Goal: Task Accomplishment & Management: Use online tool/utility

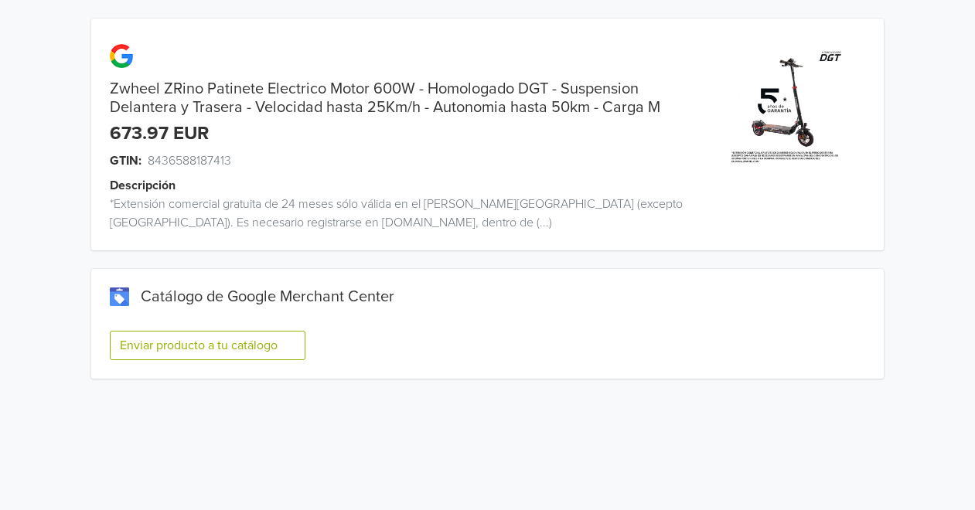
click at [251, 360] on button "Enviar producto a tu catálogo" at bounding box center [208, 345] width 196 height 29
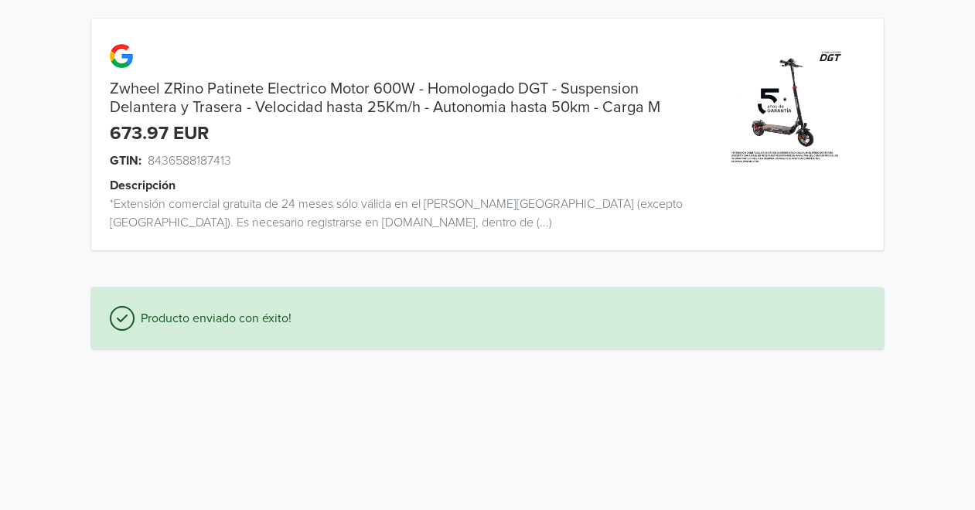
click at [202, 355] on div "Zwheel ZRino Patinete Electrico Motor 600W - Homologado DGT - Suspension Delant…" at bounding box center [487, 184] width 951 height 368
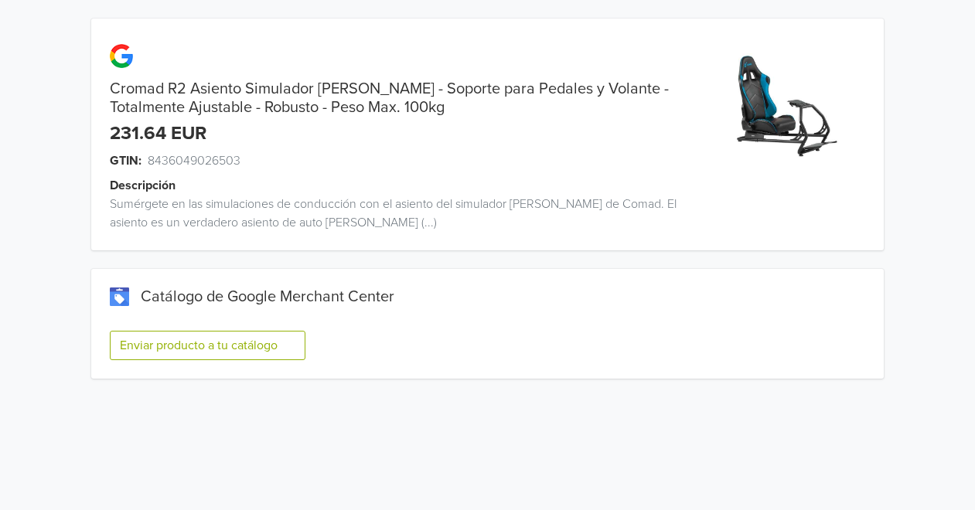
click at [259, 342] on button "Enviar producto a tu catálogo" at bounding box center [208, 345] width 196 height 29
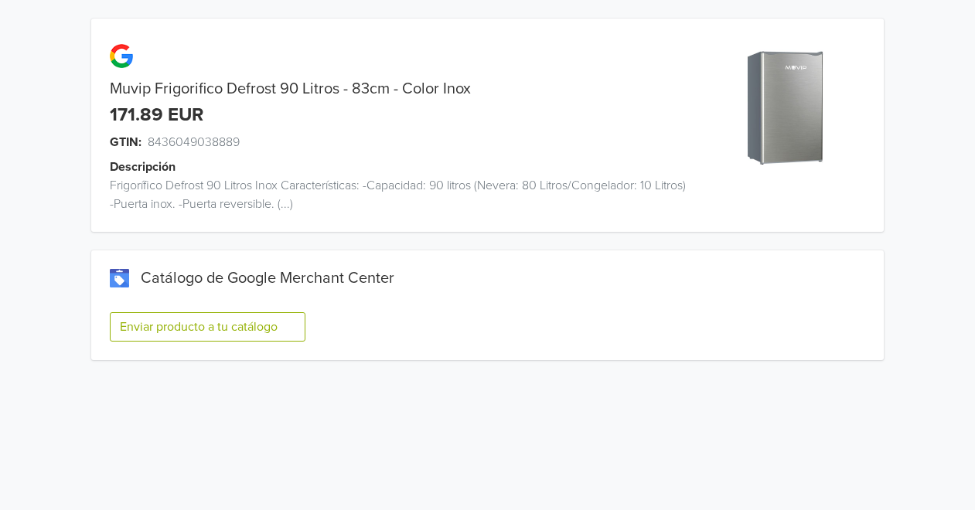
click at [250, 321] on button "Enviar producto a tu catálogo" at bounding box center [208, 326] width 196 height 29
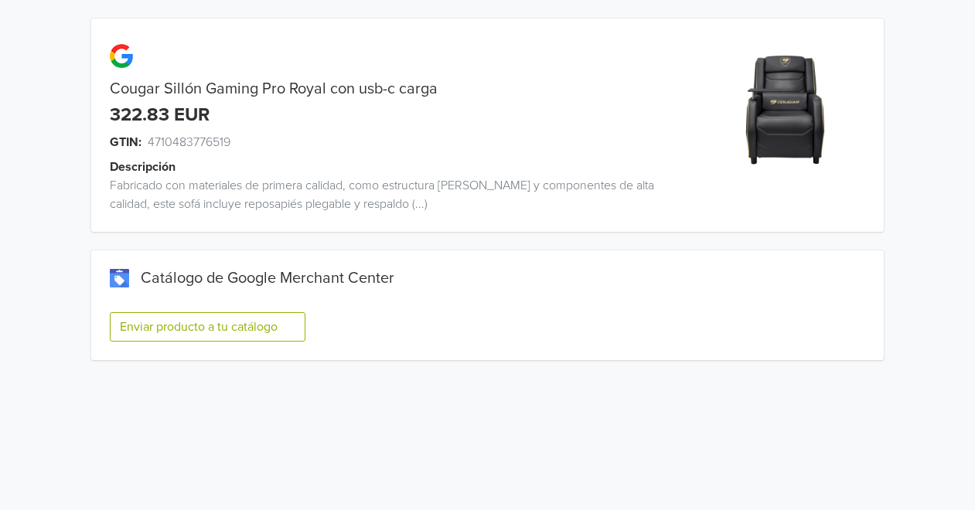
click at [244, 334] on button "Enviar producto a tu catálogo" at bounding box center [208, 326] width 196 height 29
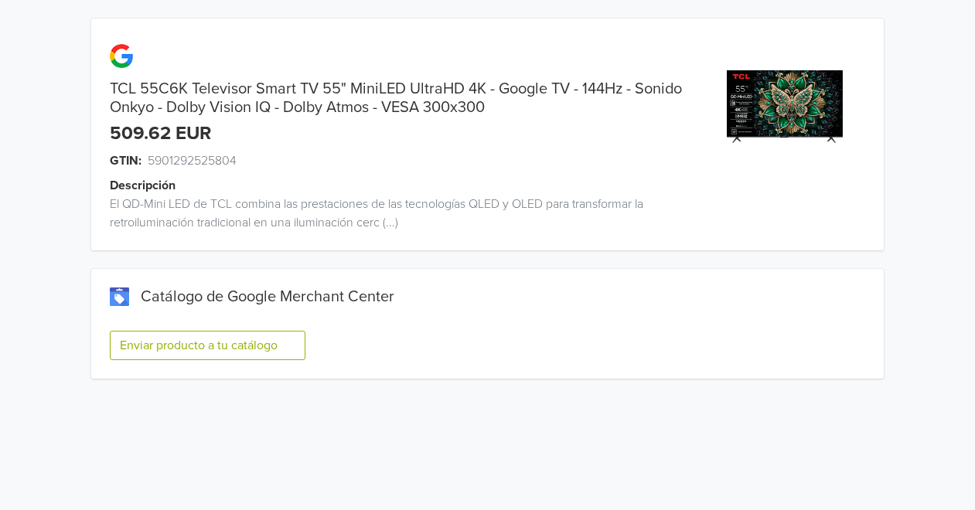
click at [179, 347] on button "Enviar producto a tu catálogo" at bounding box center [208, 345] width 196 height 29
